Goal: Task Accomplishment & Management: Use online tool/utility

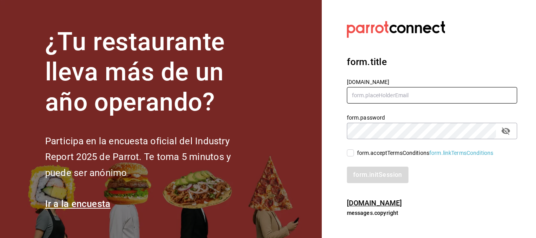
type input "[EMAIL_ADDRESS][DOMAIN_NAME]"
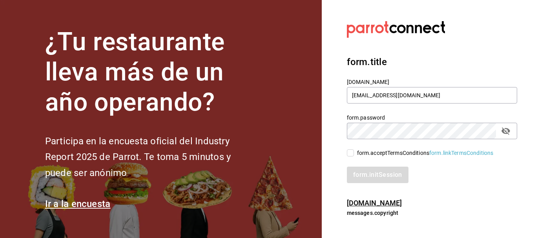
click at [341, 153] on input "form.acceptTermsConditions form.linkTermsConditions" at bounding box center [350, 153] width 7 height 7
checkbox input "true"
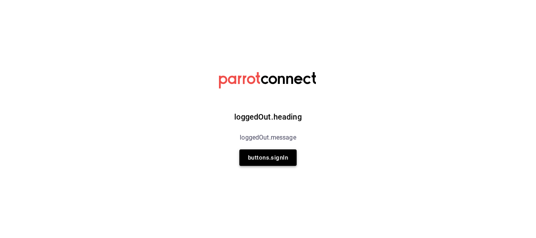
click at [276, 155] on button "buttons.signIn" at bounding box center [268, 158] width 57 height 16
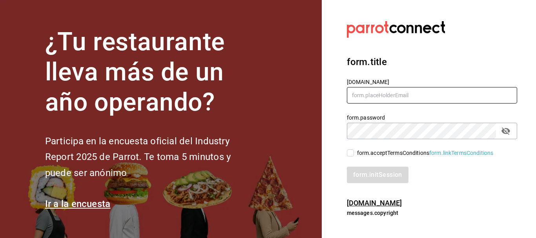
type input "[EMAIL_ADDRESS][DOMAIN_NAME]"
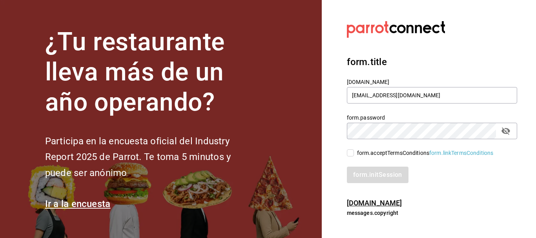
click at [341, 150] on input "form.acceptTermsConditions form.linkTermsConditions" at bounding box center [350, 153] width 7 height 7
checkbox input "true"
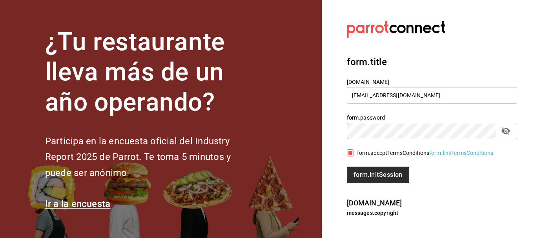
click at [341, 168] on button "form.initSession" at bounding box center [378, 175] width 62 height 16
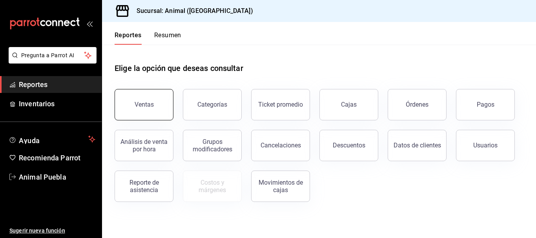
click at [134, 97] on button "Ventas" at bounding box center [144, 104] width 59 height 31
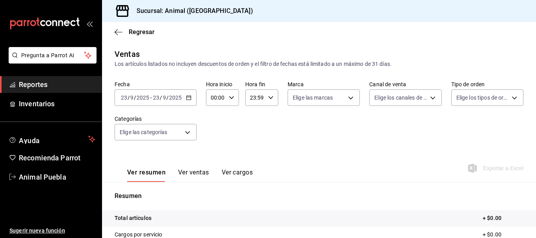
click at [186, 99] on icon "button" at bounding box center [188, 97] width 5 height 5
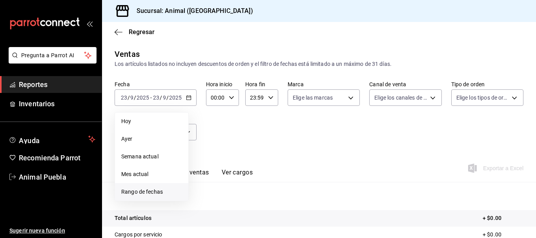
click at [125, 186] on li "Rango de fechas" at bounding box center [151, 192] width 73 height 18
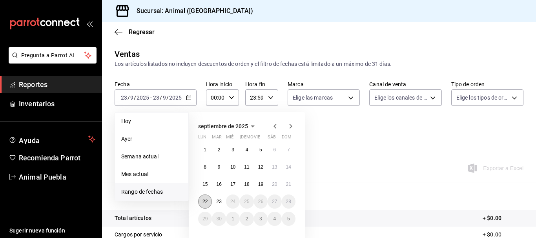
click at [206, 200] on abbr "22" at bounding box center [205, 201] width 5 height 5
click at [215, 202] on button "23" at bounding box center [219, 202] width 14 height 14
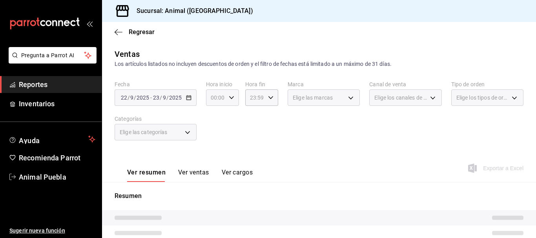
click at [230, 97] on icon "button" at bounding box center [231, 97] width 5 height 5
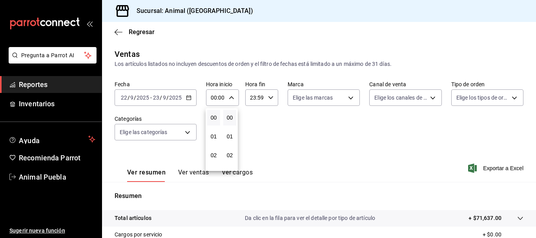
click at [230, 97] on div at bounding box center [268, 119] width 536 height 238
click at [230, 97] on icon "button" at bounding box center [231, 97] width 5 height 5
click at [230, 97] on div at bounding box center [268, 119] width 536 height 238
click at [232, 100] on icon "button" at bounding box center [231, 97] width 5 height 5
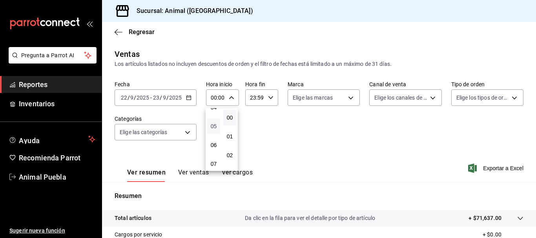
click at [213, 128] on span "05" at bounding box center [214, 126] width 4 height 6
type input "05:00"
click at [269, 101] on div at bounding box center [268, 119] width 536 height 238
click at [269, 101] on div "23:59 Hora fin" at bounding box center [261, 98] width 33 height 16
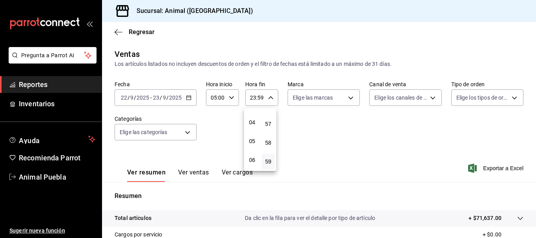
scroll to position [67, 0]
click at [250, 141] on button "05" at bounding box center [252, 145] width 13 height 16
click at [270, 119] on span "00" at bounding box center [269, 118] width 4 height 6
type input "05:00"
click at [313, 122] on div at bounding box center [268, 119] width 536 height 238
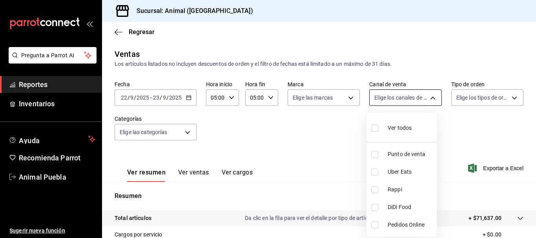
click at [428, 99] on body "Pregunta a Parrot AI Reportes Inventarios Ayuda Recomienda Parrot Animal Puebla…" at bounding box center [268, 119] width 536 height 238
click at [401, 137] on li "Ver todos" at bounding box center [402, 127] width 70 height 23
type input "PARROT,UBER_EATS,RAPPI,DIDI_FOOD,ONLINE"
checkbox input "true"
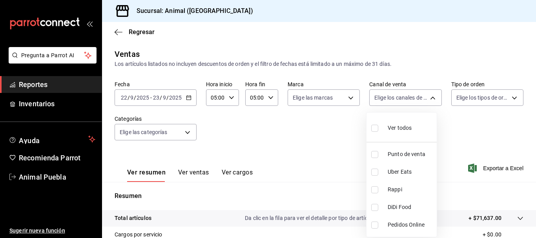
checkbox input "true"
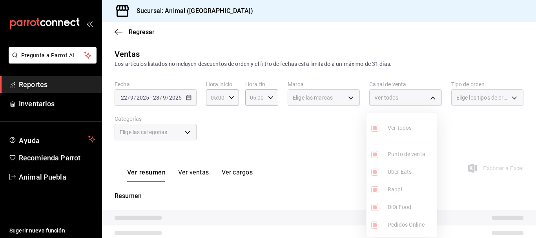
click at [346, 98] on div at bounding box center [268, 119] width 536 height 238
click at [346, 98] on div "Elige las marcas" at bounding box center [324, 98] width 72 height 16
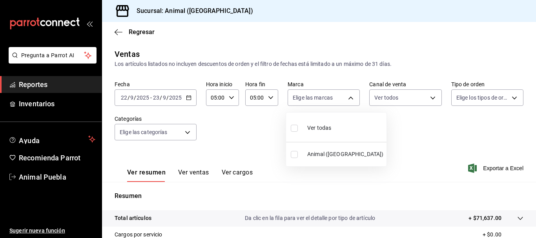
click at [346, 98] on body "Pregunta a Parrot AI Reportes Inventarios Ayuda Recomienda Parrot Animal Puebla…" at bounding box center [268, 119] width 536 height 238
click at [315, 121] on div "Ver todas" at bounding box center [311, 127] width 40 height 17
type input "96838179-8fbb-4073-aae3-1789726318c8"
checkbox input "true"
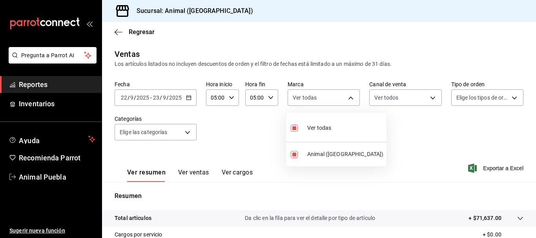
click at [510, 97] on div at bounding box center [268, 119] width 536 height 238
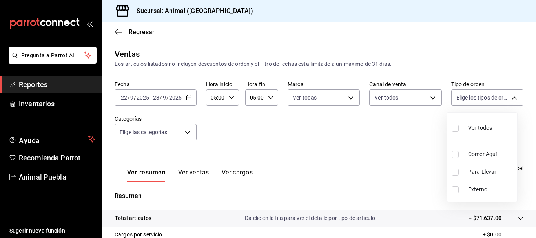
click at [510, 97] on body "Pregunta a Parrot AI Reportes Inventarios Ayuda Recomienda Parrot Animal Puebla…" at bounding box center [268, 119] width 536 height 238
click at [452, 130] on li "Ver todos" at bounding box center [482, 127] width 70 height 23
type input "89cc3392-1a89-49ed-91c4-e66ea58282e1,025cf6ae-25b7-4698-bb98-3d77af74a196,EXTER…"
checkbox input "true"
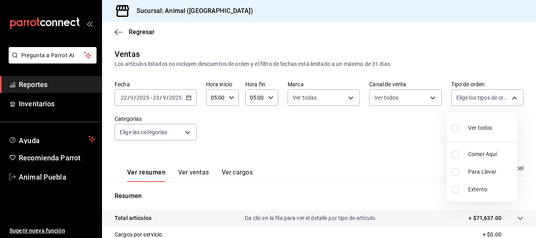
checkbox input "true"
click at [194, 134] on div at bounding box center [268, 119] width 536 height 238
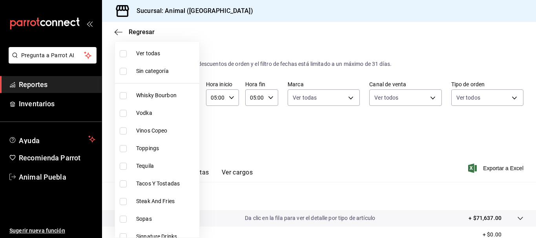
click at [182, 135] on body "Pregunta a Parrot AI Reportes Inventarios Ayuda Recomienda Parrot Animal Puebla…" at bounding box center [268, 119] width 536 height 238
click at [174, 53] on span "Ver todas" at bounding box center [166, 53] width 60 height 8
type input "696422f3-042f-4992-a796-20cec1d2addd,ab2f2cdd-2d2d-455a-bd59-969ed93fbee5,5744a…"
checkbox input "true"
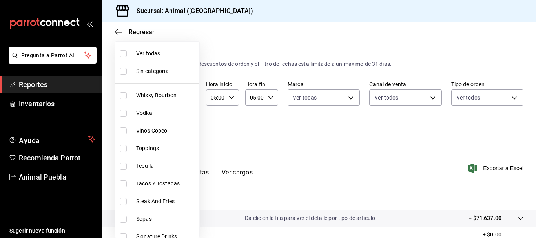
checkbox input "true"
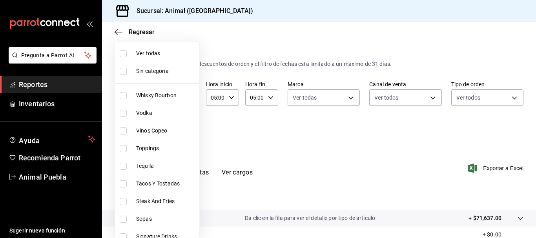
checkbox input "true"
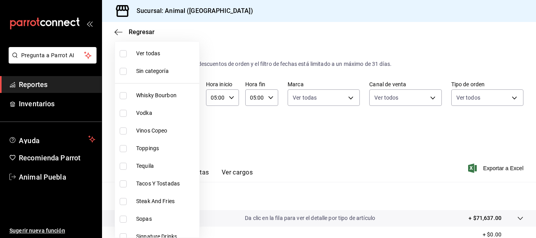
checkbox input "true"
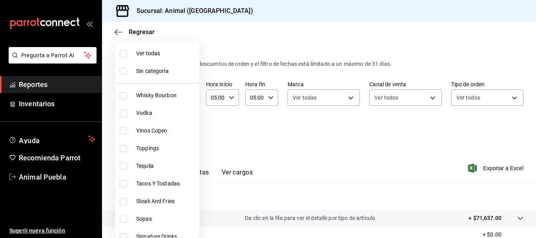
checkbox input "true"
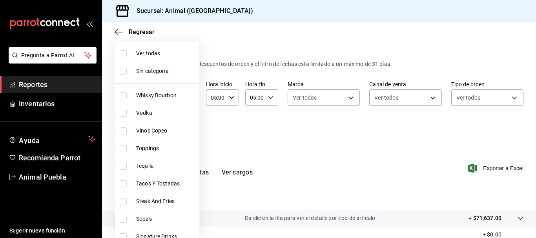
checkbox input "true"
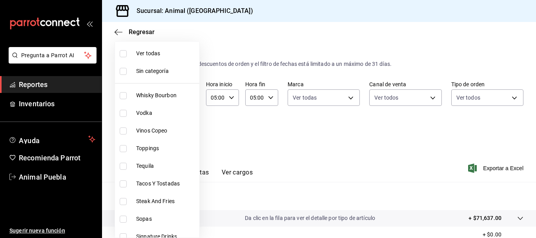
checkbox input "true"
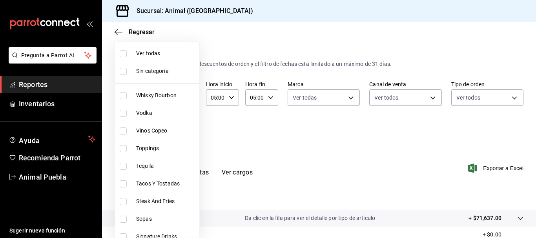
checkbox input "true"
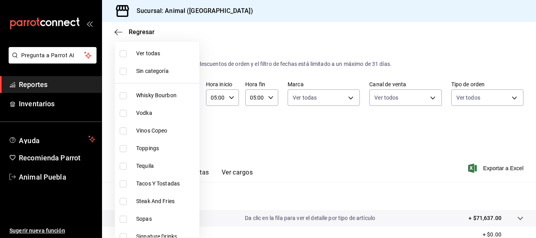
checkbox input "true"
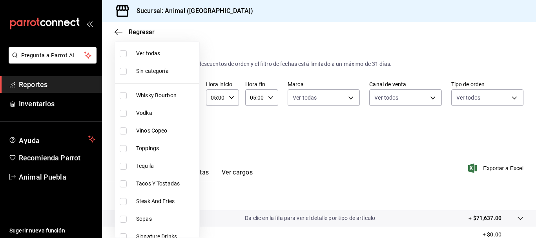
checkbox input "true"
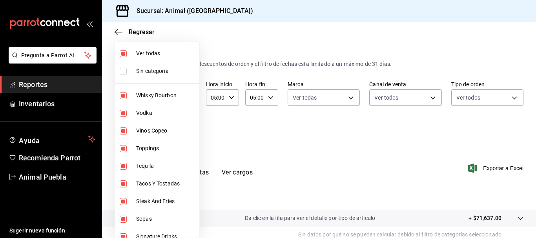
click at [337, 156] on div at bounding box center [268, 119] width 536 height 238
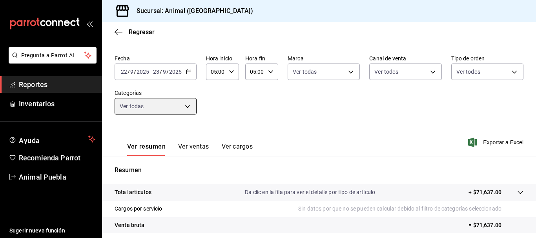
scroll to position [26, 0]
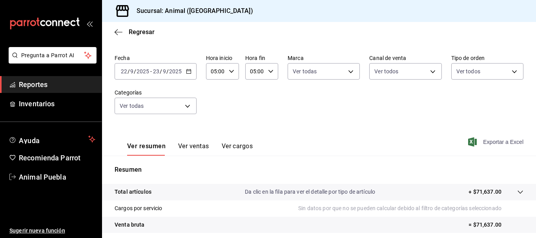
click at [485, 144] on span "Exportar a Excel" at bounding box center [497, 141] width 54 height 9
